Goal: Transaction & Acquisition: Purchase product/service

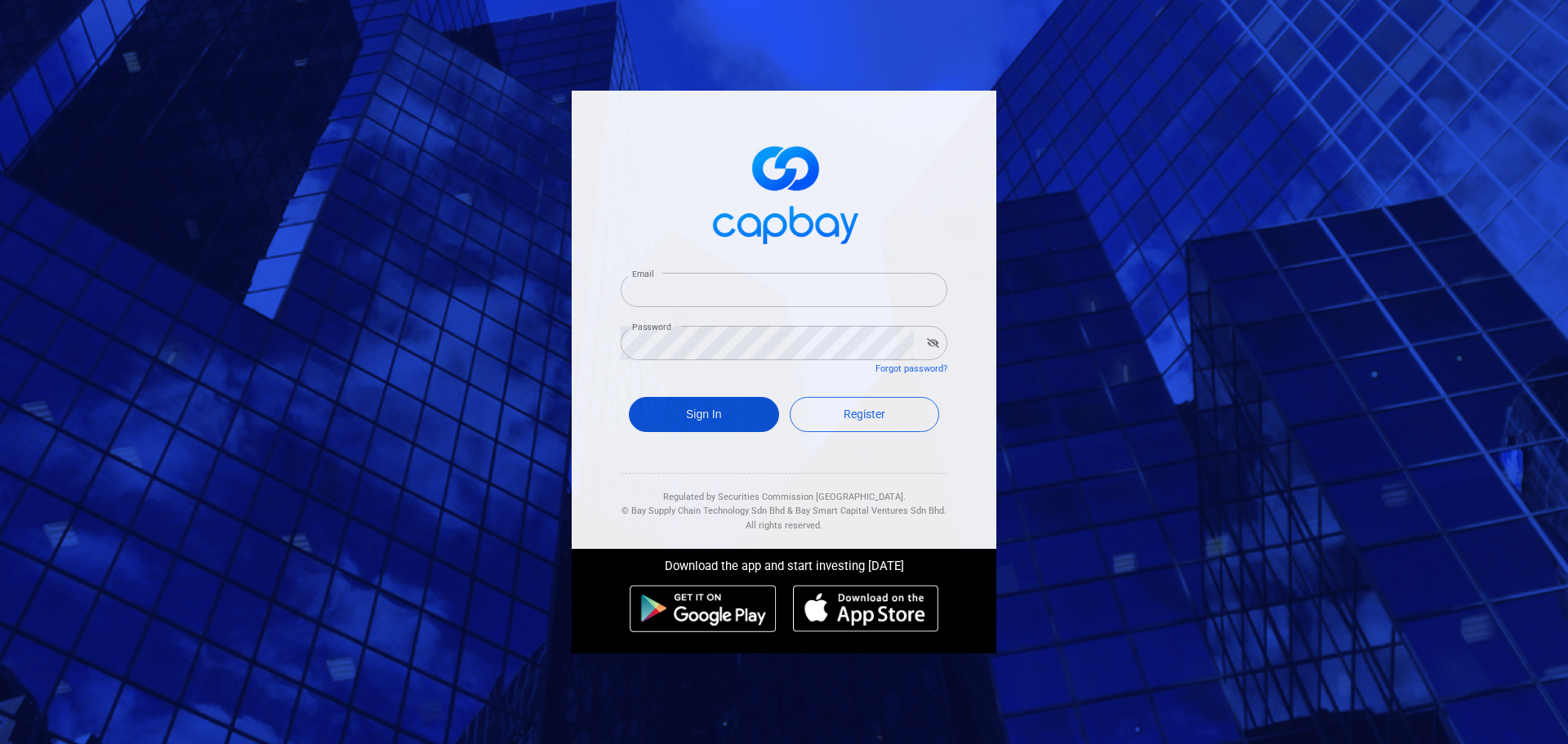
type input "[EMAIL_ADDRESS][DOMAIN_NAME]"
click at [695, 416] on button "Sign In" at bounding box center [703, 414] width 150 height 35
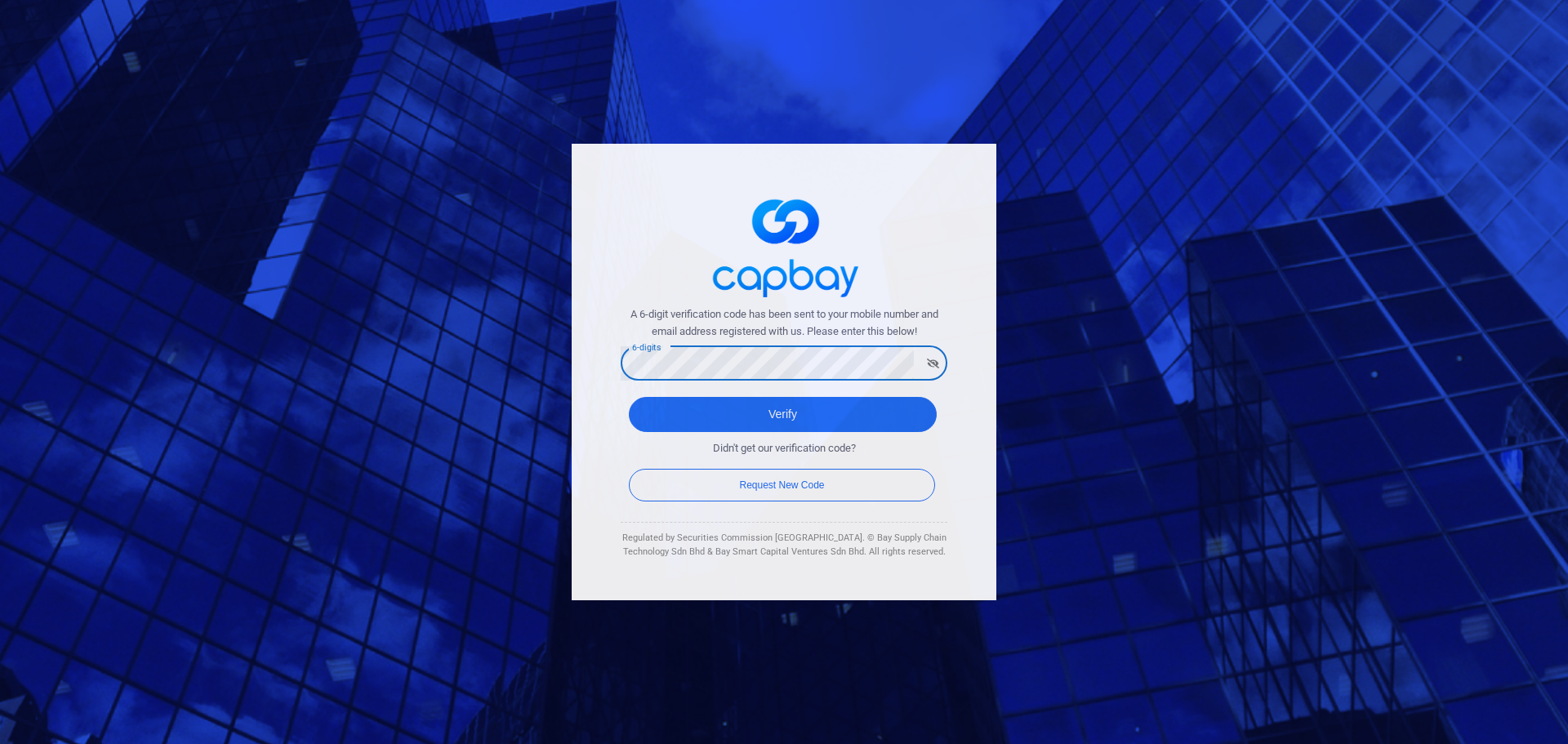
click at [629, 397] on button "Verify" at bounding box center [782, 414] width 308 height 35
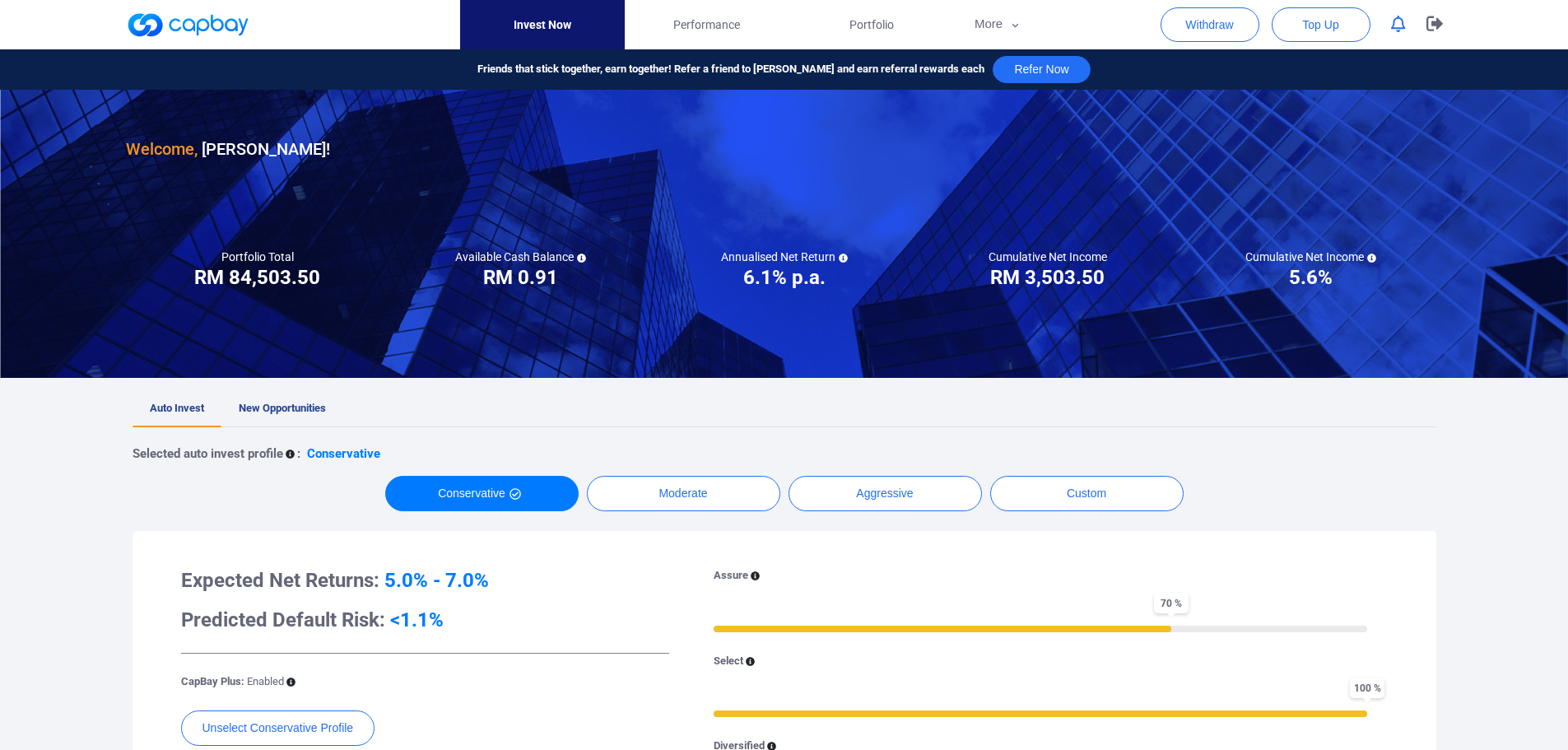
click at [1404, 23] on icon "button" at bounding box center [1398, 24] width 15 height 17
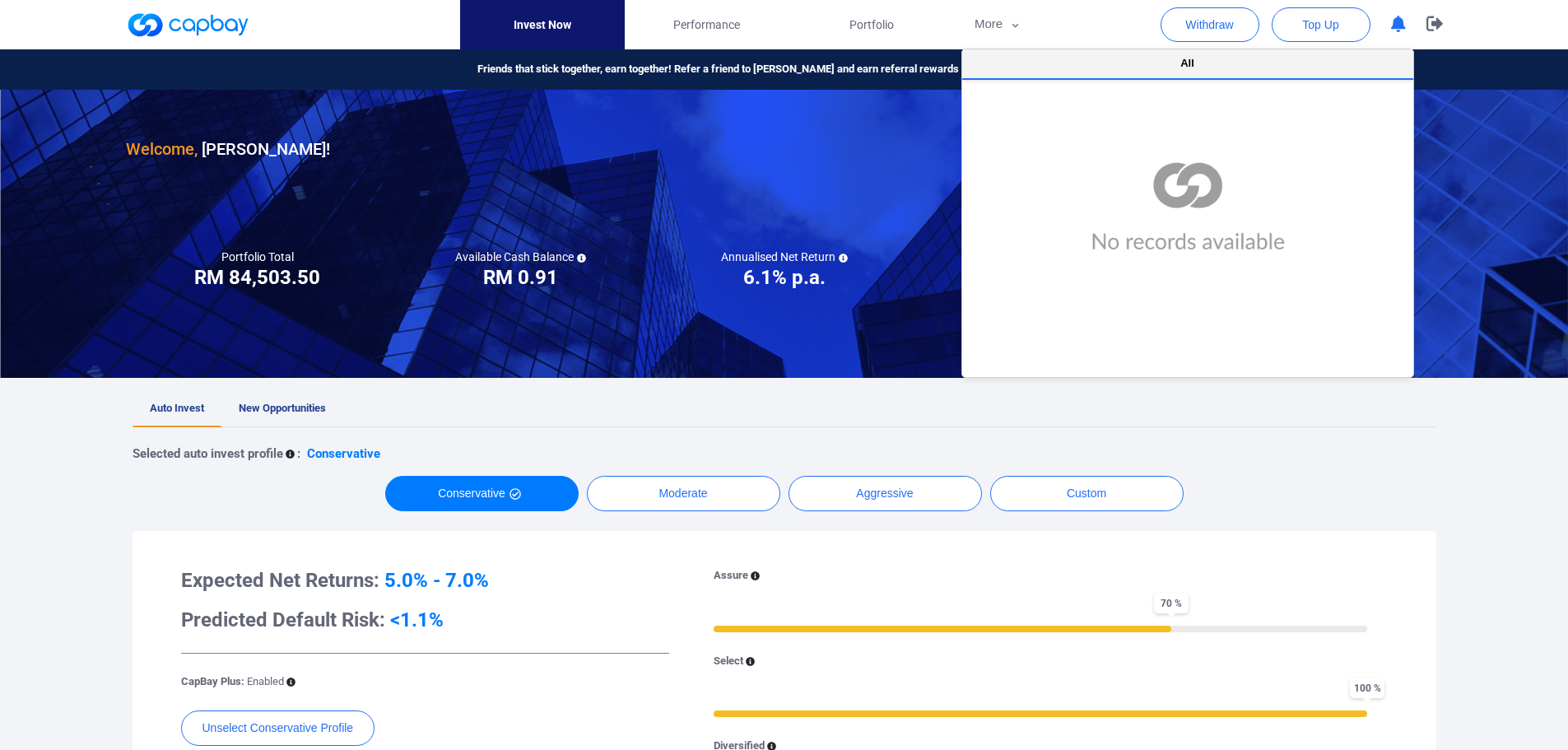
click at [1173, 56] on button "All" at bounding box center [1187, 65] width 451 height 31
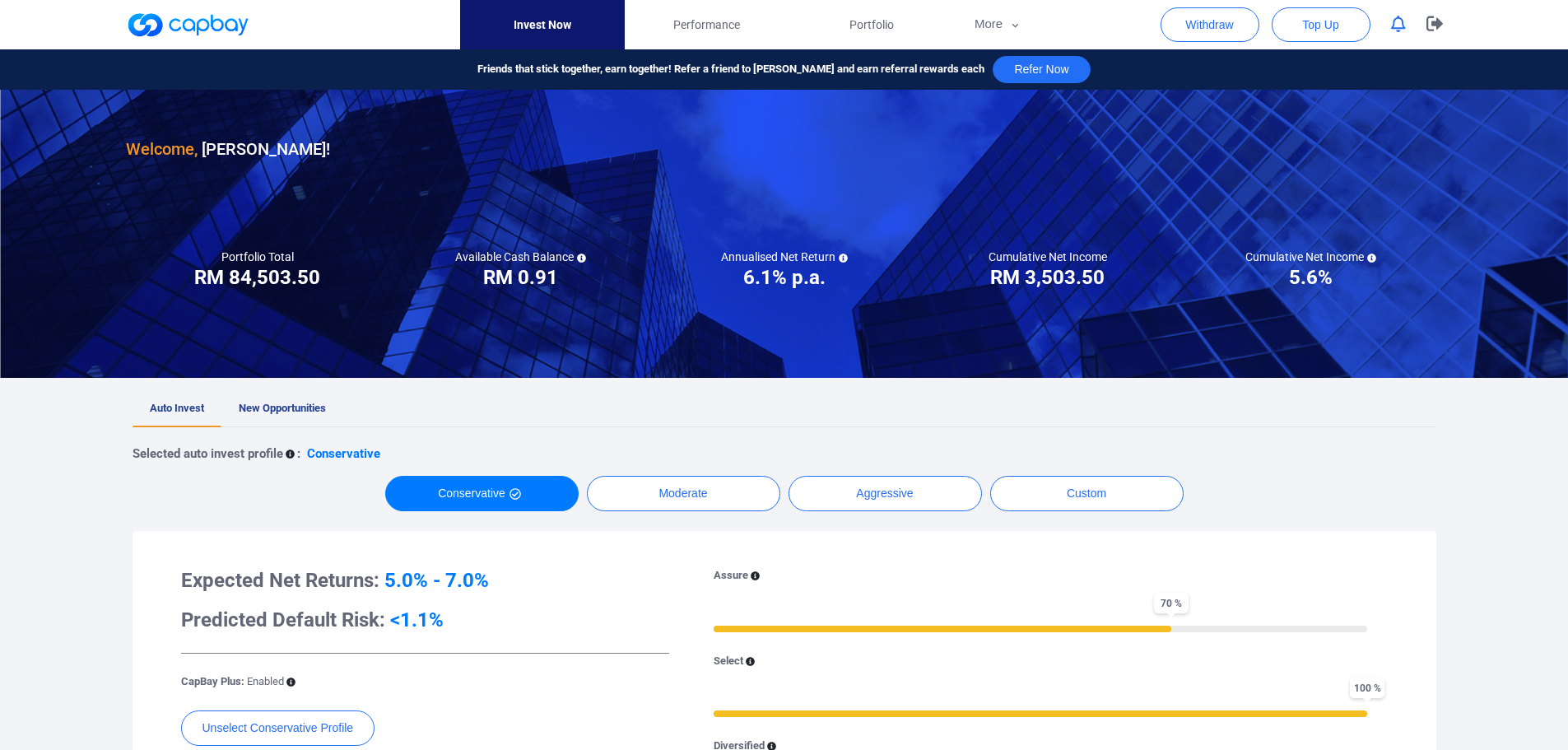
click at [1386, 395] on ul "Auto Invest New Opportunities" at bounding box center [784, 409] width 1304 height 36
click at [308, 399] on link "New Opportunities" at bounding box center [282, 409] width 121 height 36
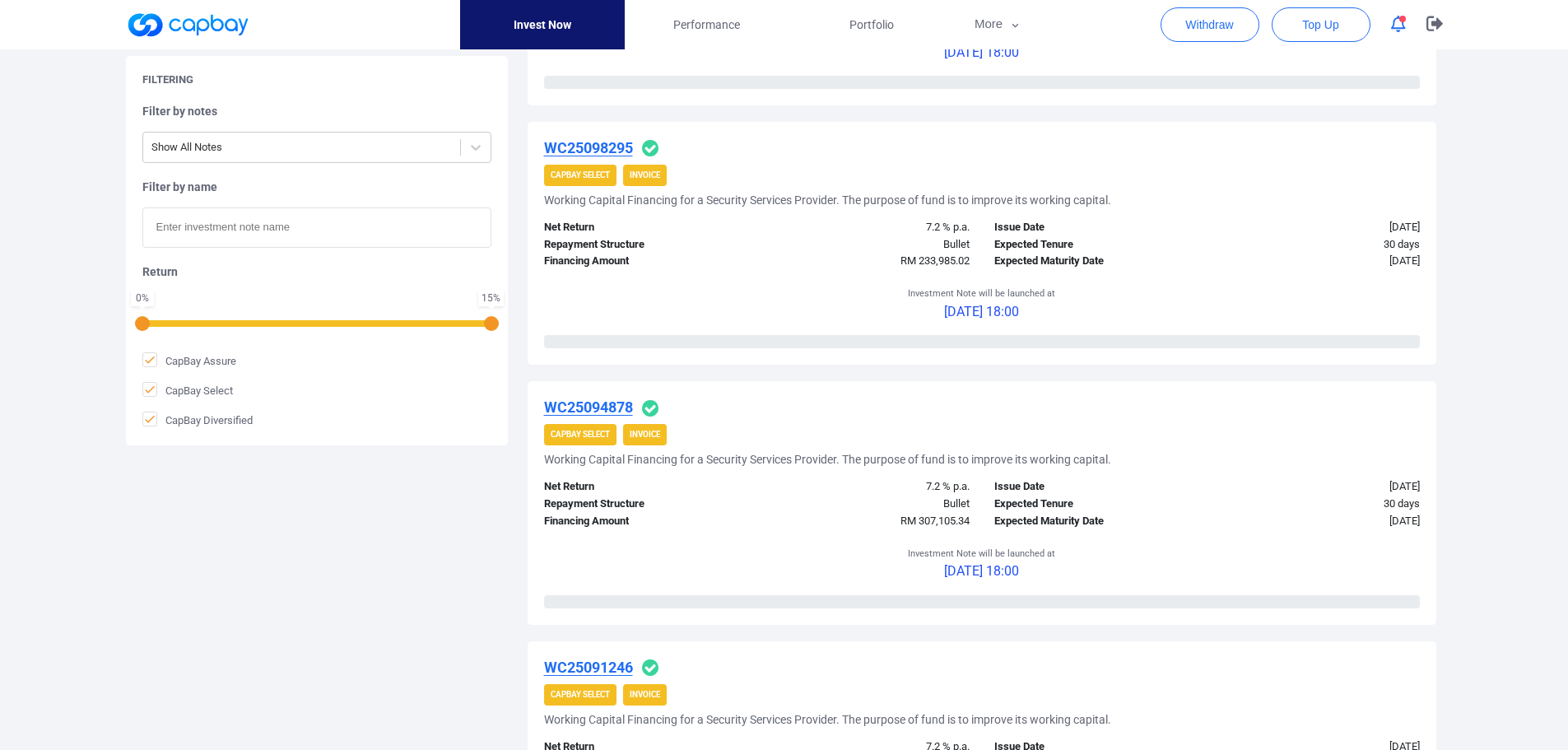
scroll to position [411, 0]
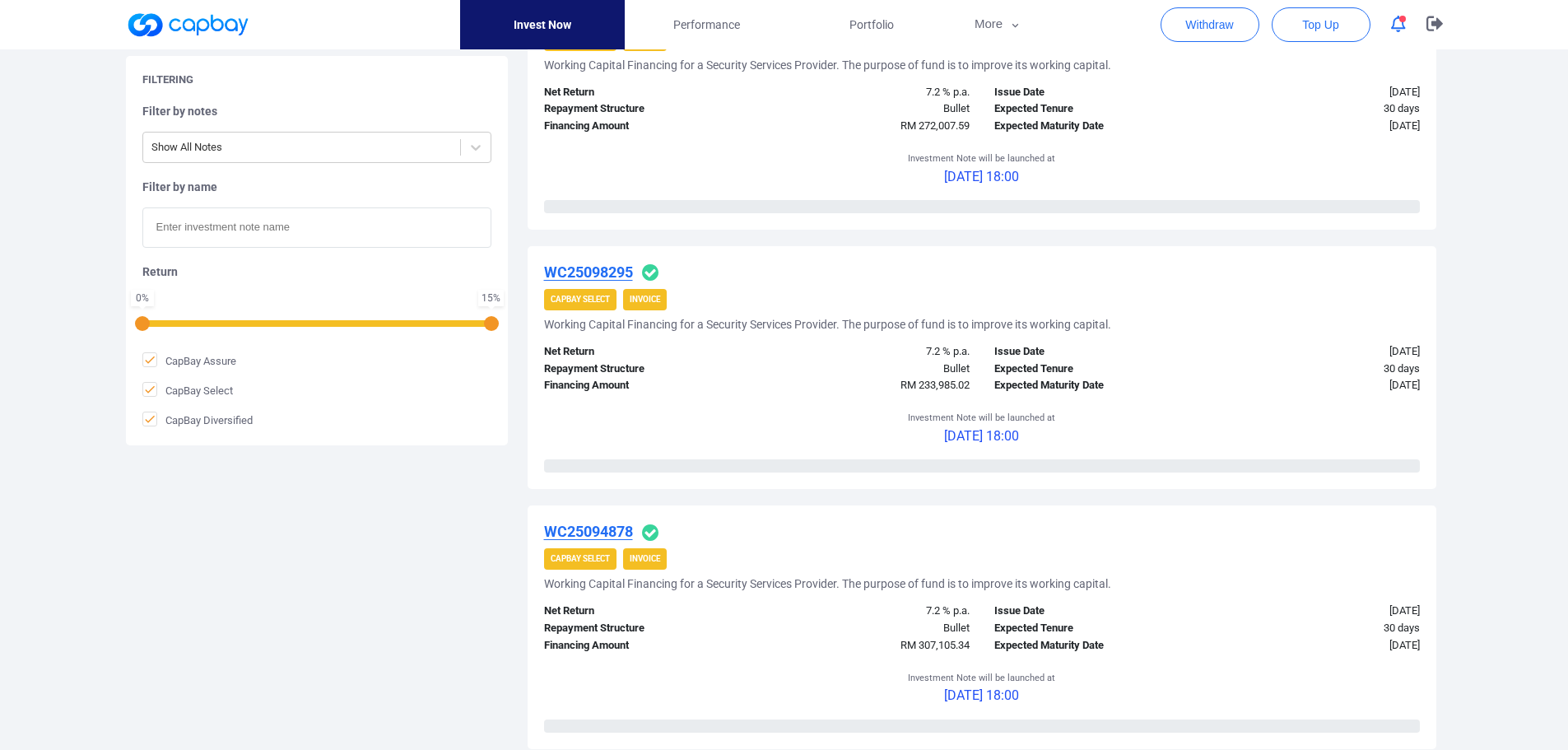
click at [1399, 21] on span "button" at bounding box center [1403, 19] width 7 height 7
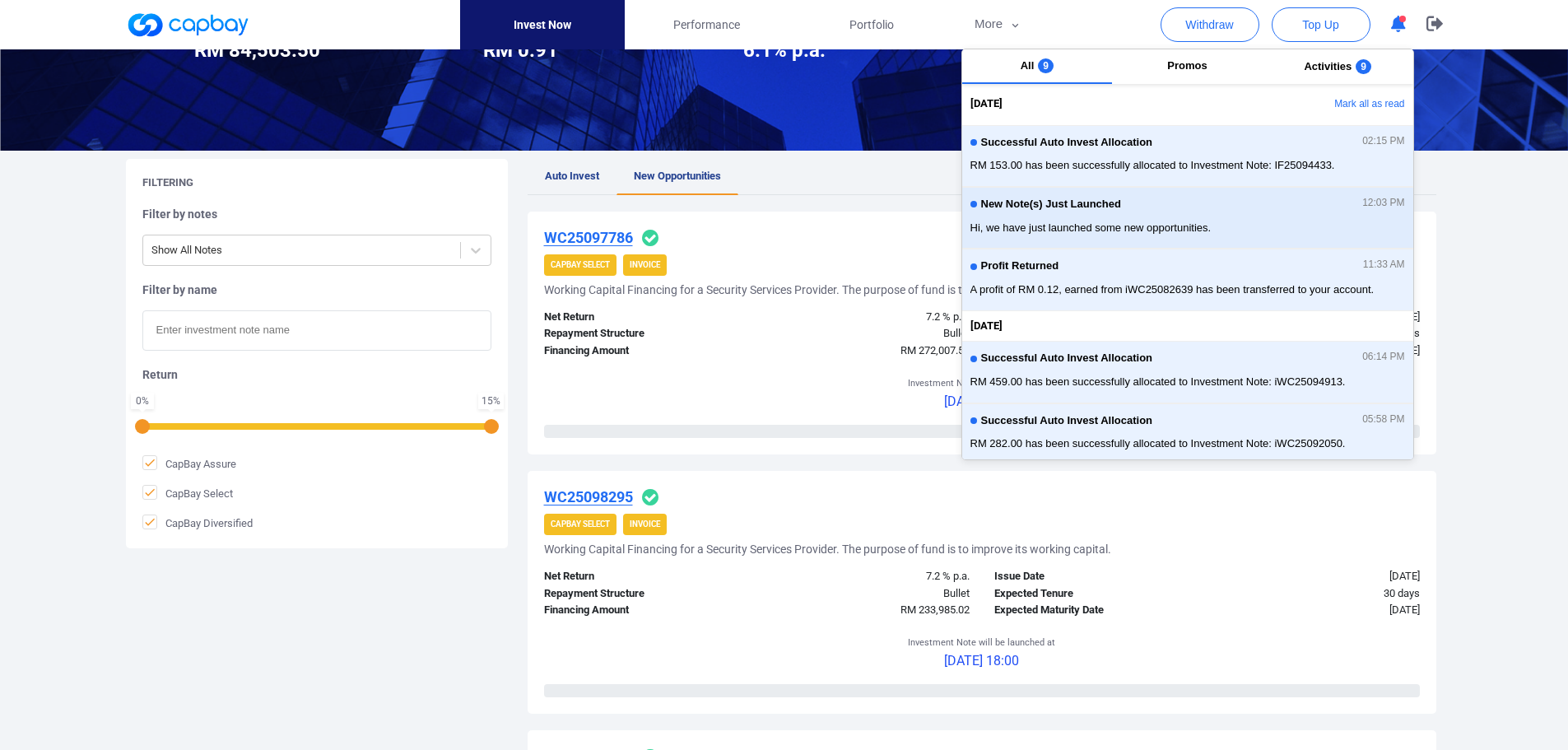
scroll to position [82, 0]
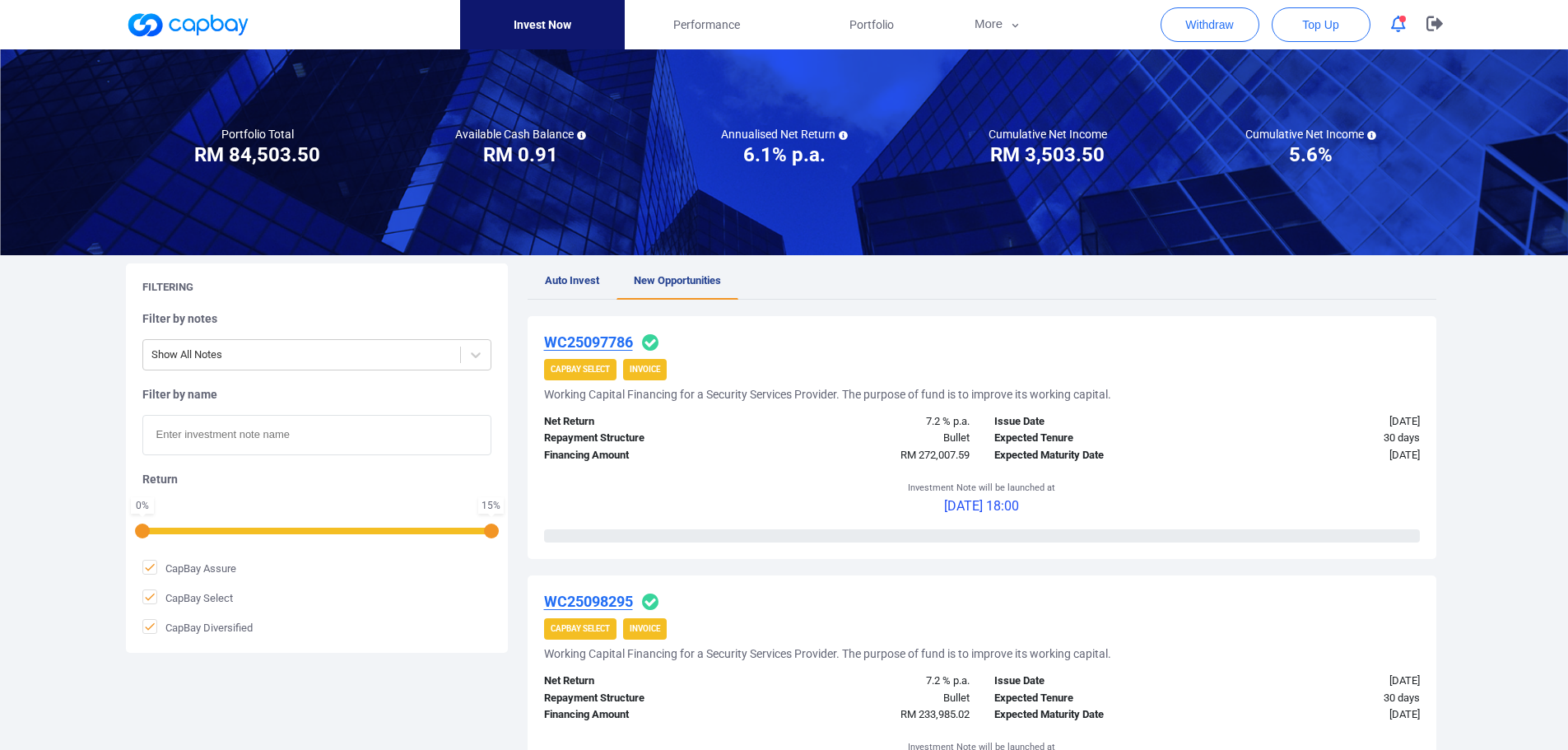
click at [808, 364] on div "CapBay Select Invoice" at bounding box center [982, 369] width 876 height 21
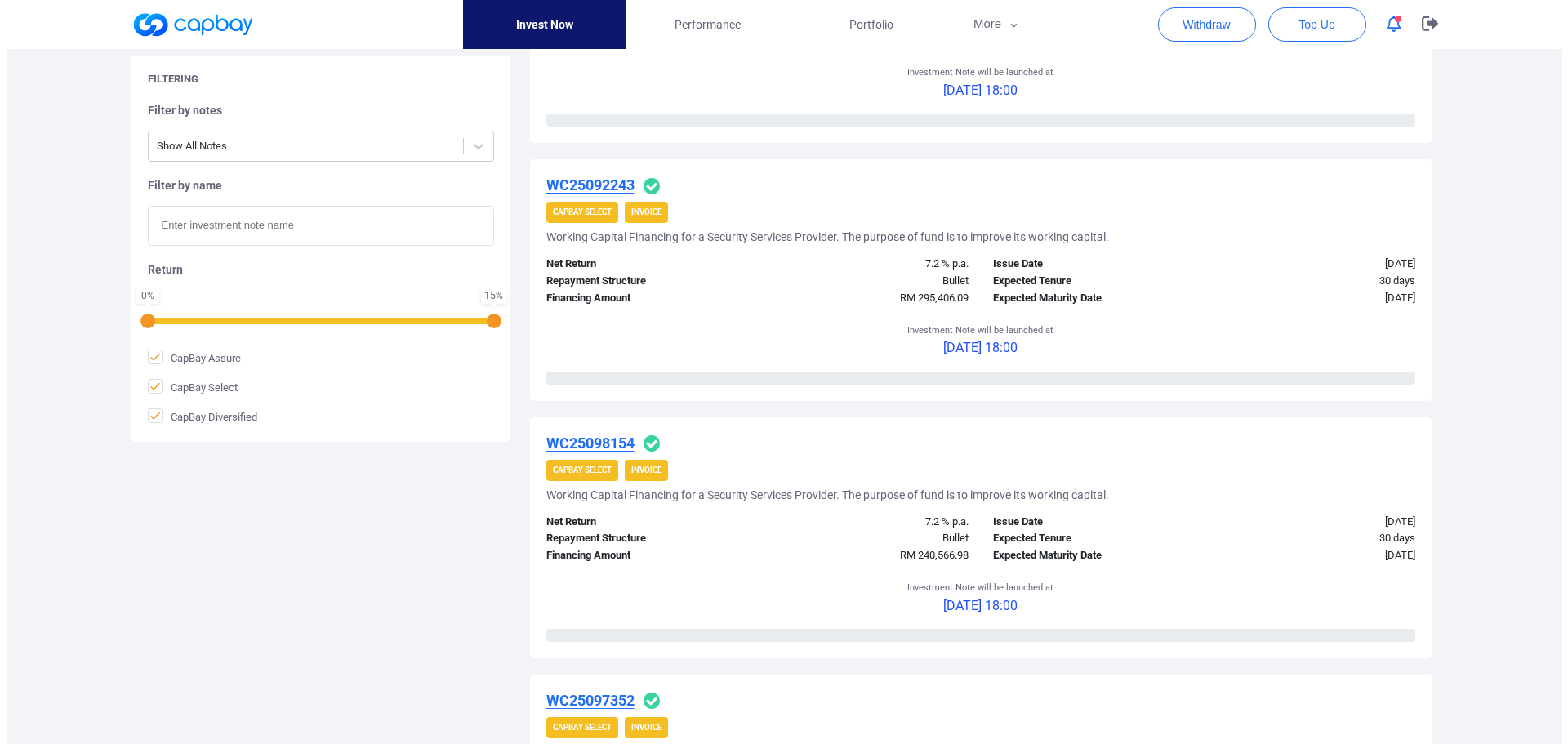
scroll to position [1552, 0]
